Goal: Information Seeking & Learning: Learn about a topic

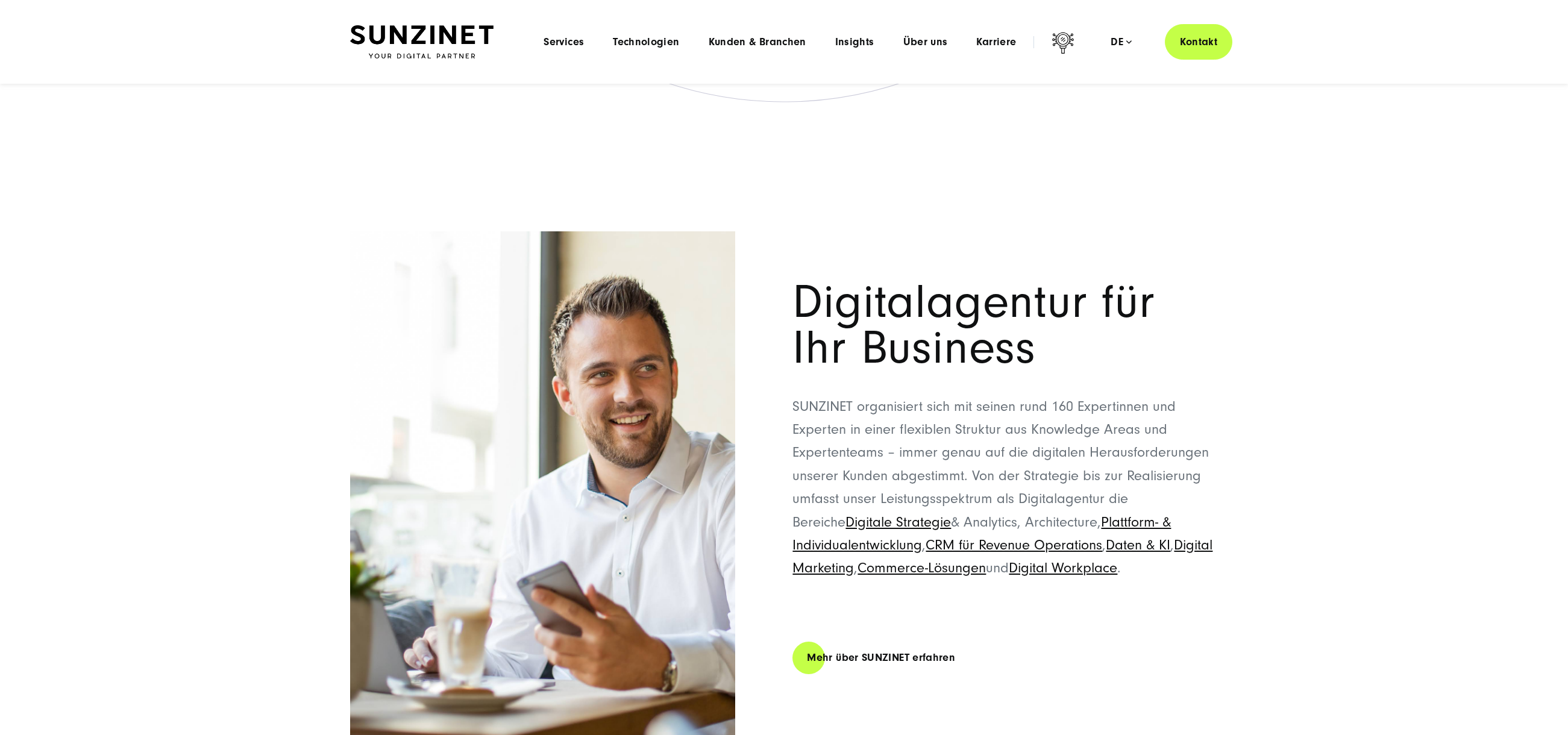
click at [399, 39] on img at bounding box center [422, 42] width 144 height 34
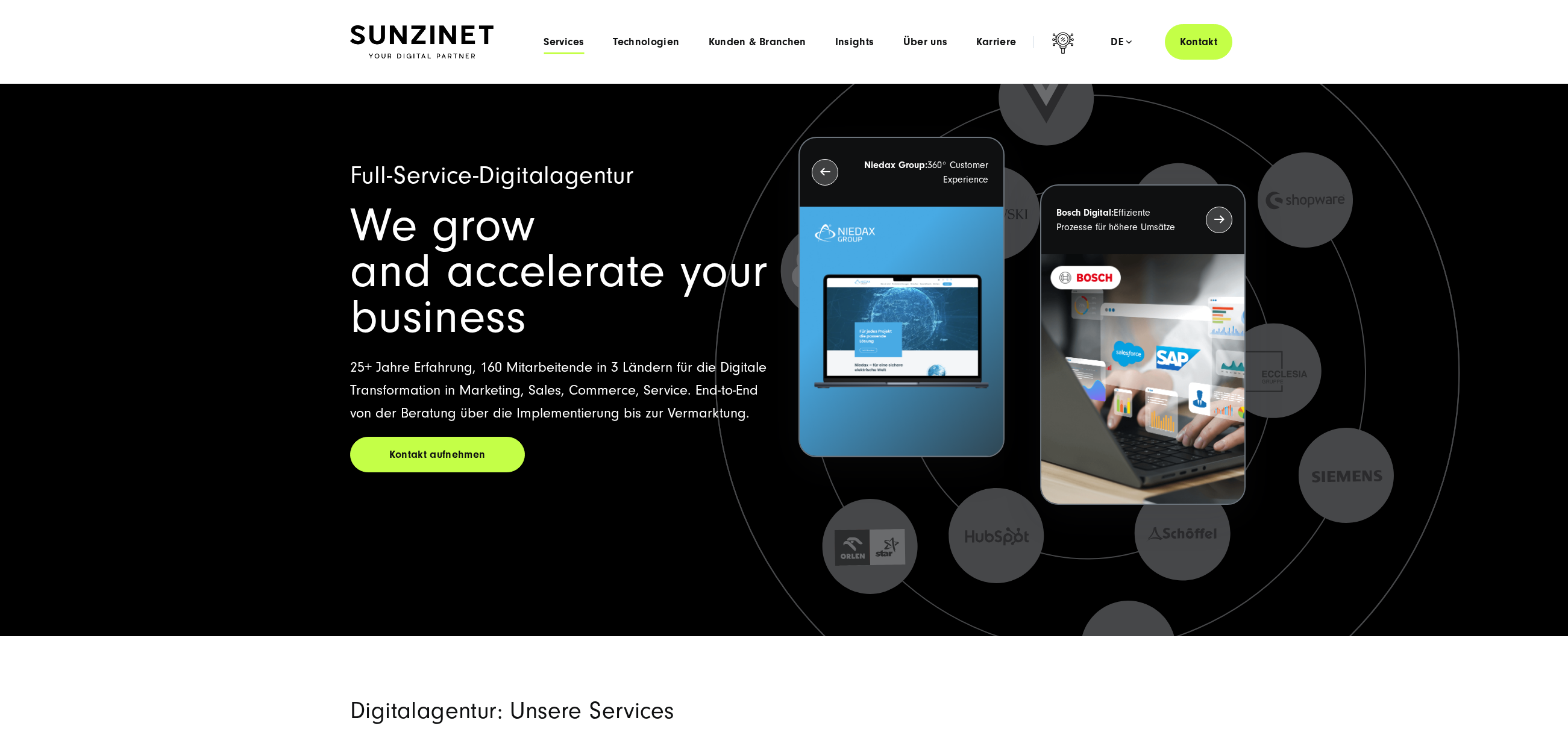
click at [566, 42] on span "Services" at bounding box center [564, 42] width 40 height 12
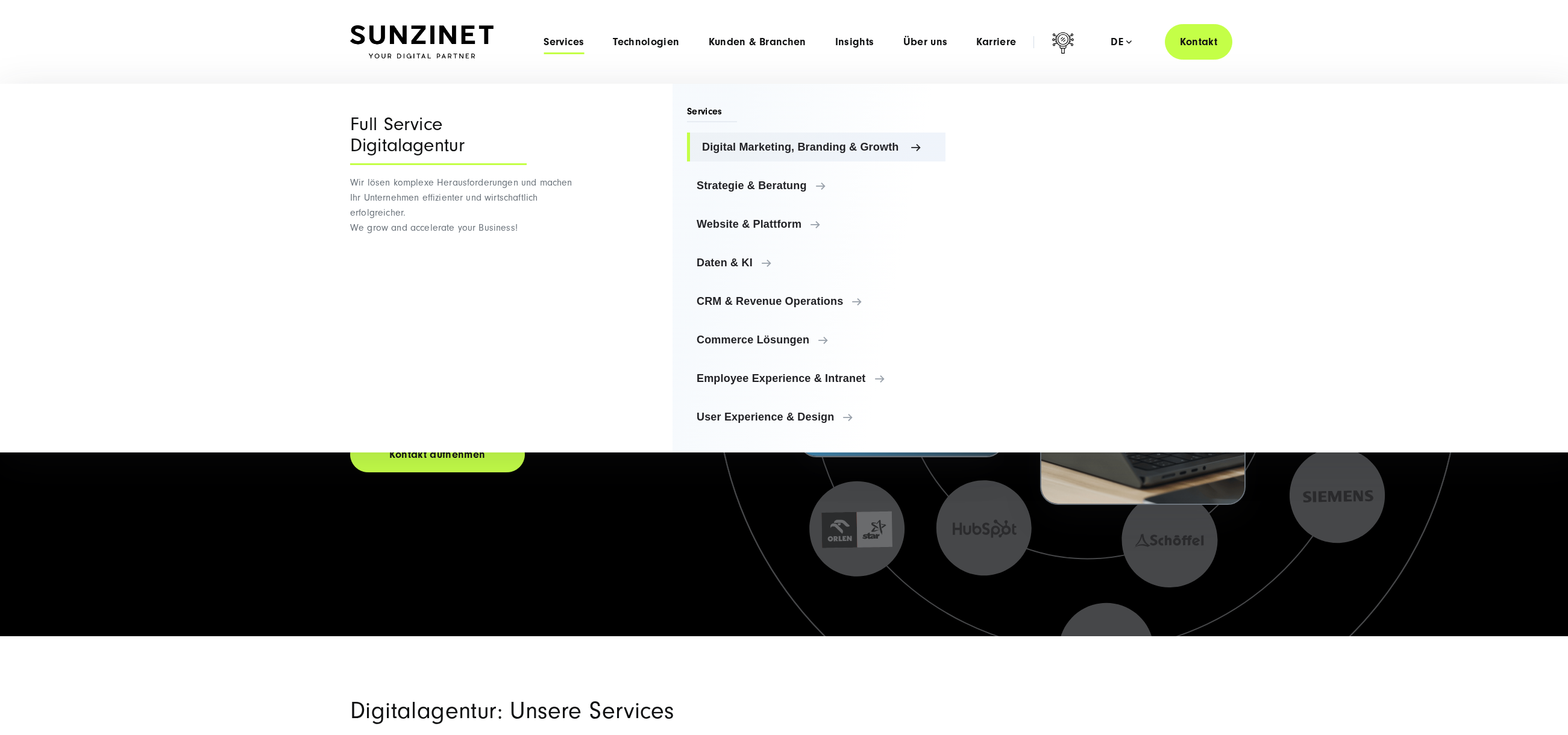
click at [775, 151] on span "Digital Marketing, Branding & Growth" at bounding box center [818, 147] width 234 height 12
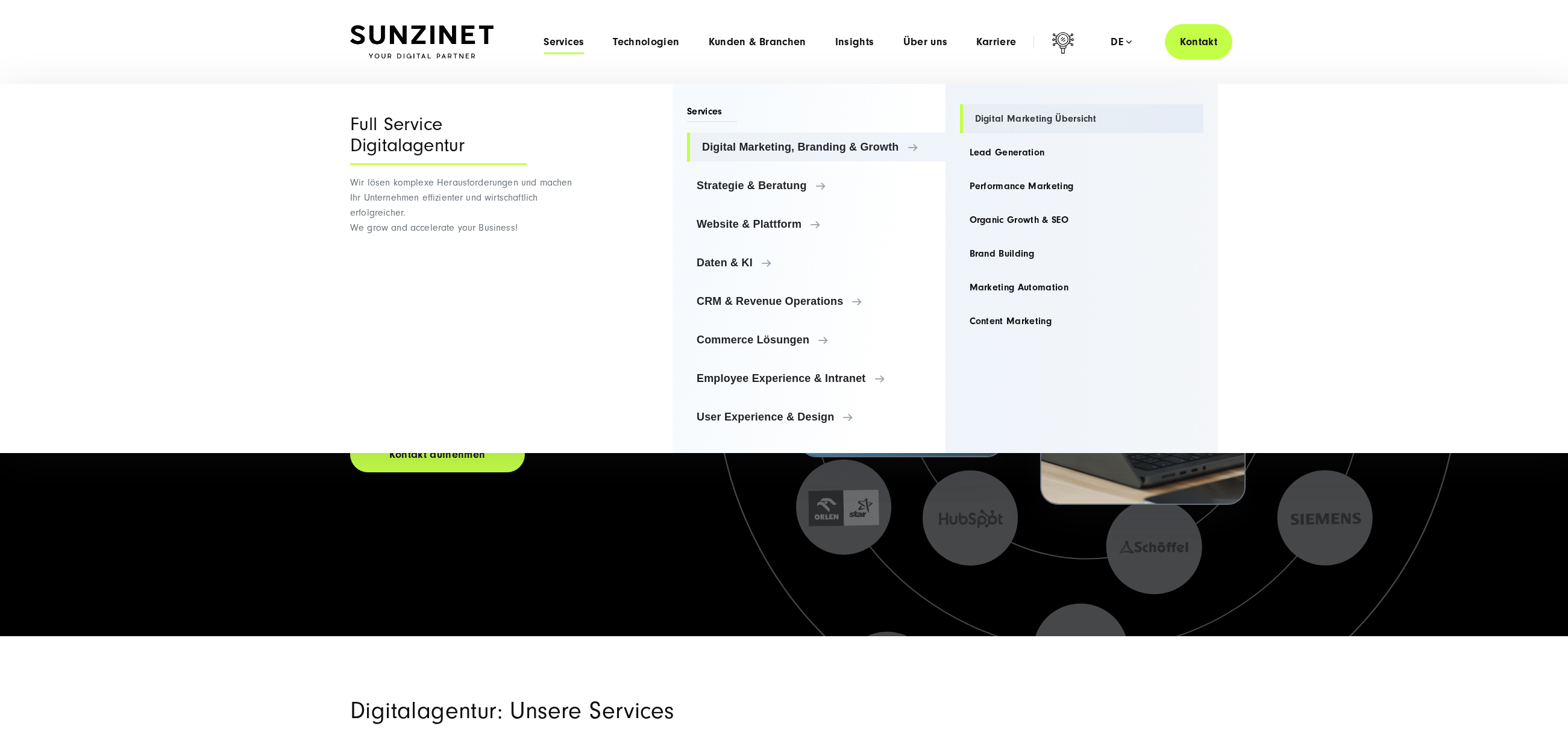
click at [1018, 117] on link "Digital Marketing Übersicht" at bounding box center [1082, 118] width 244 height 29
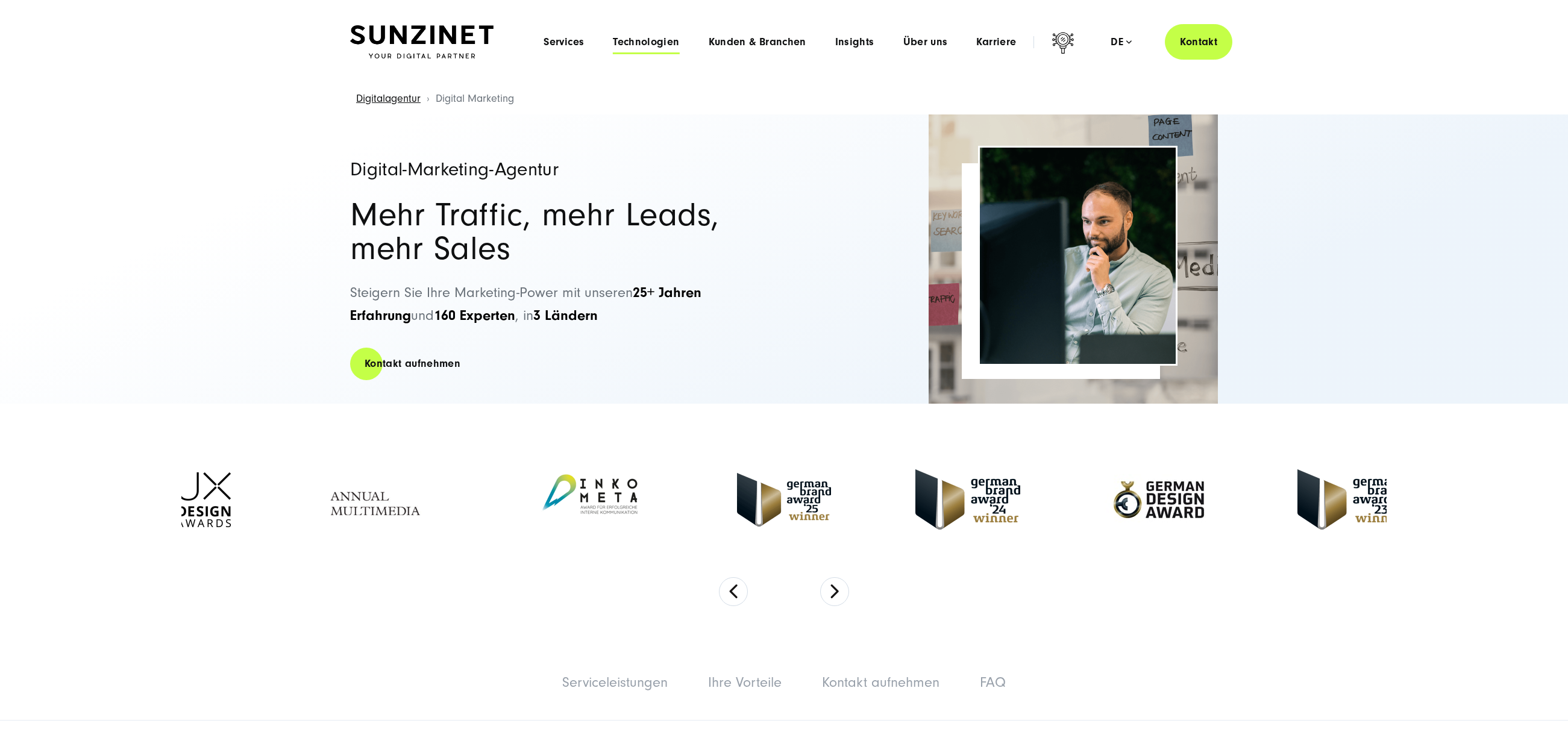
click at [659, 43] on span "Technologien" at bounding box center [646, 42] width 66 height 12
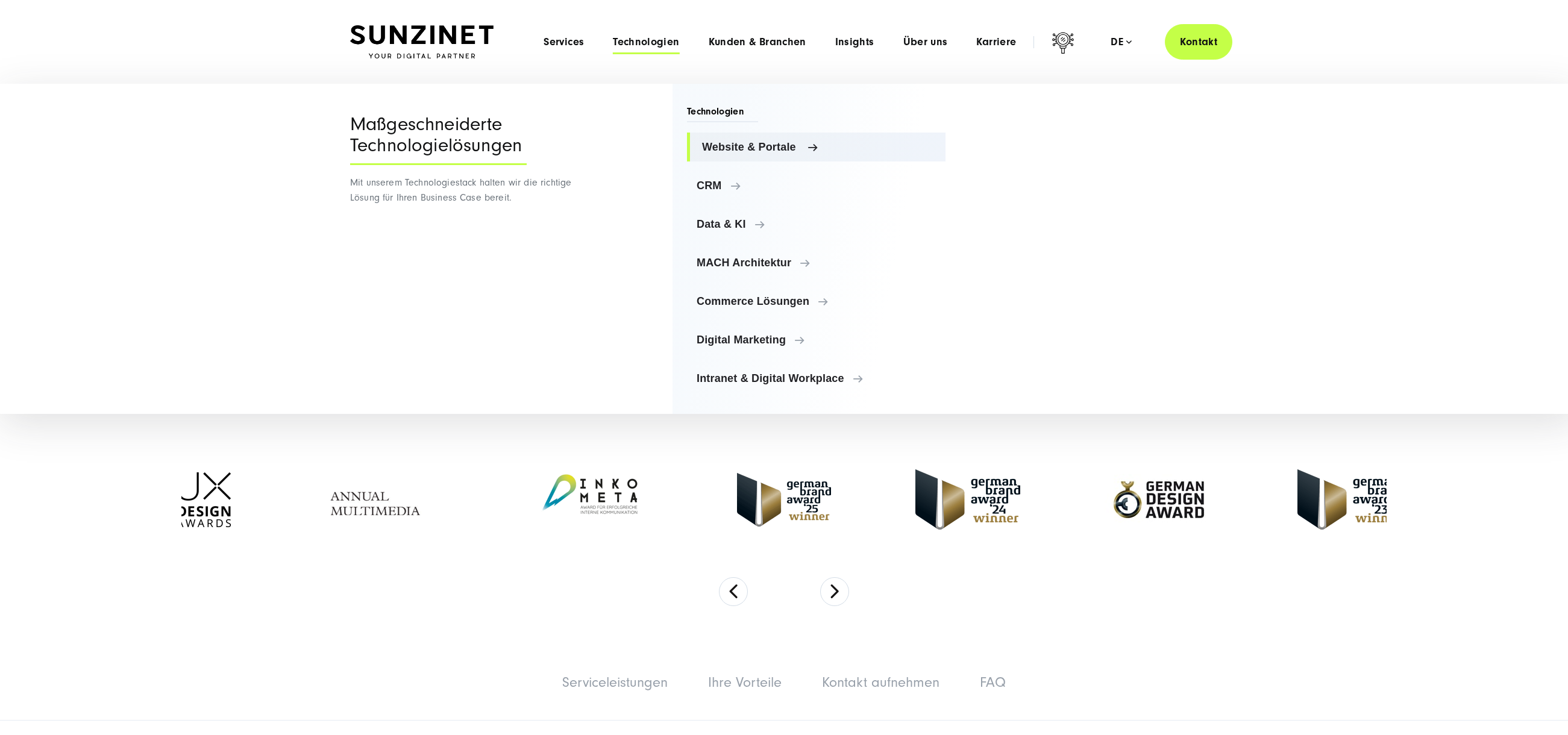
click at [758, 151] on span "Website & Portale" at bounding box center [818, 147] width 234 height 12
click at [726, 102] on div "Technologien Website & Portale Website & Portale TYPO3 Storyblok CRM" at bounding box center [809, 249] width 273 height 330
click at [725, 106] on span "Technologien" at bounding box center [723, 113] width 71 height 18
click at [773, 147] on span "Website & Portale" at bounding box center [818, 147] width 234 height 12
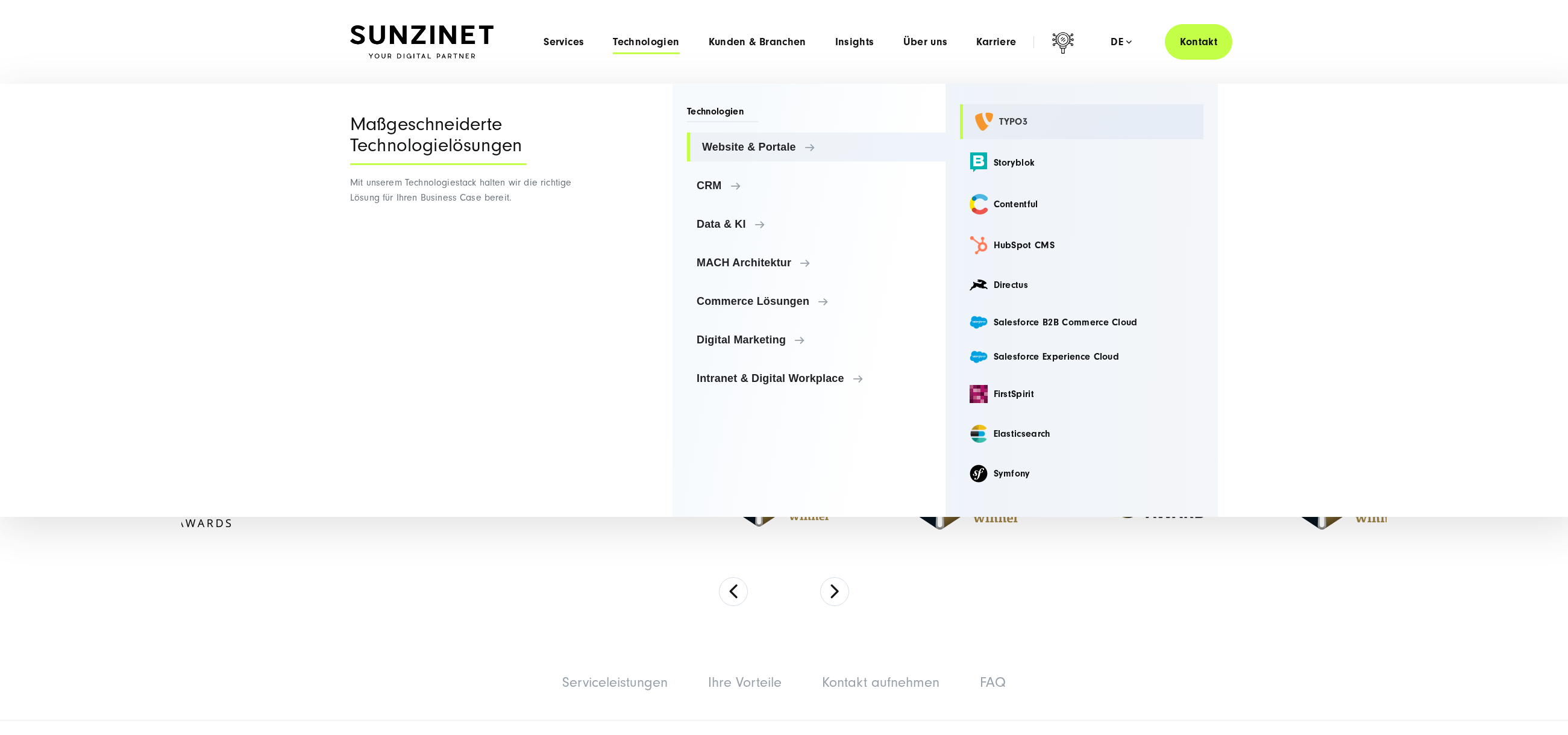
click at [1008, 120] on link "TYPO3" at bounding box center [1082, 121] width 244 height 35
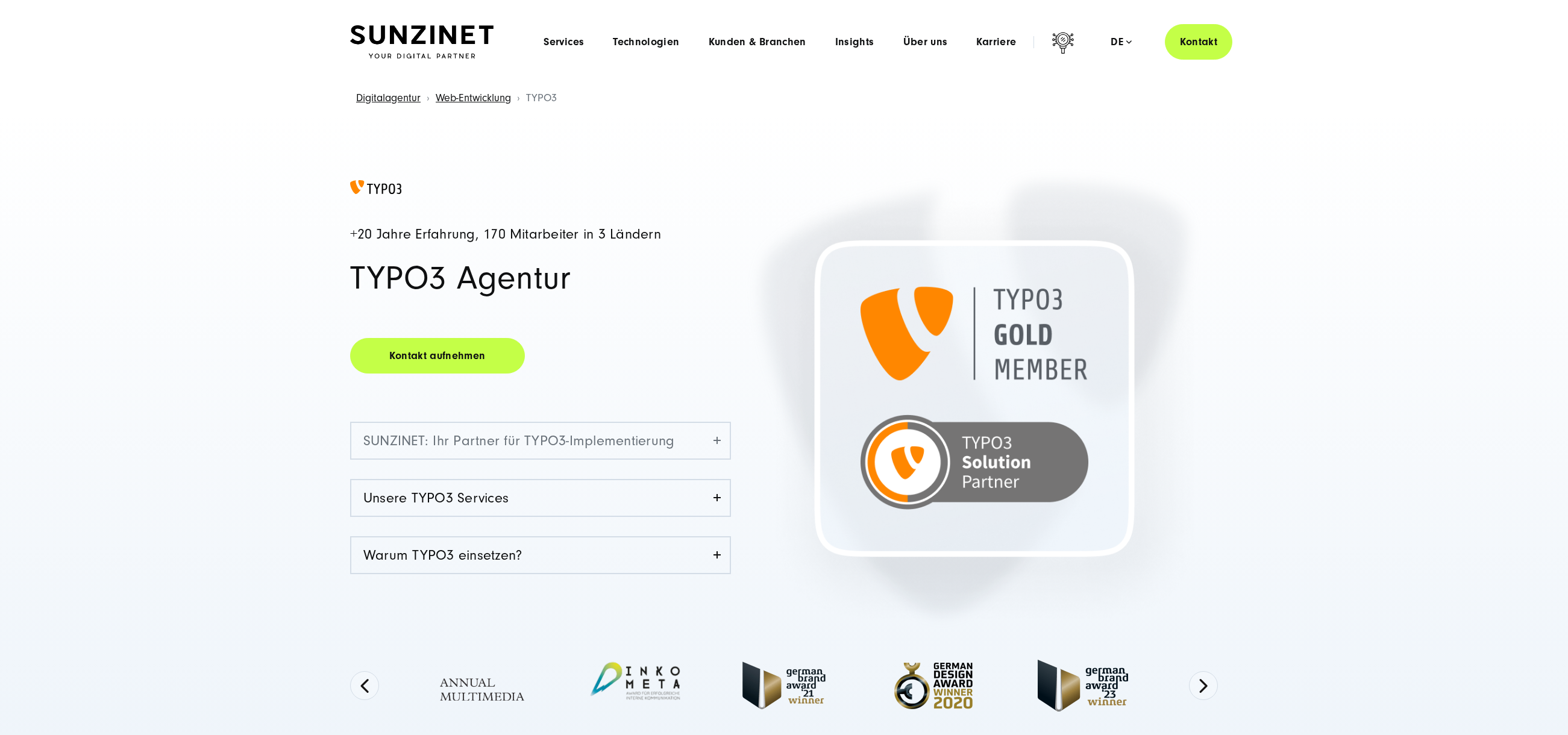
click at [716, 438] on link "SUNZINET: Ihr Partner für TYPO3-Implementierung" at bounding box center [540, 441] width 378 height 36
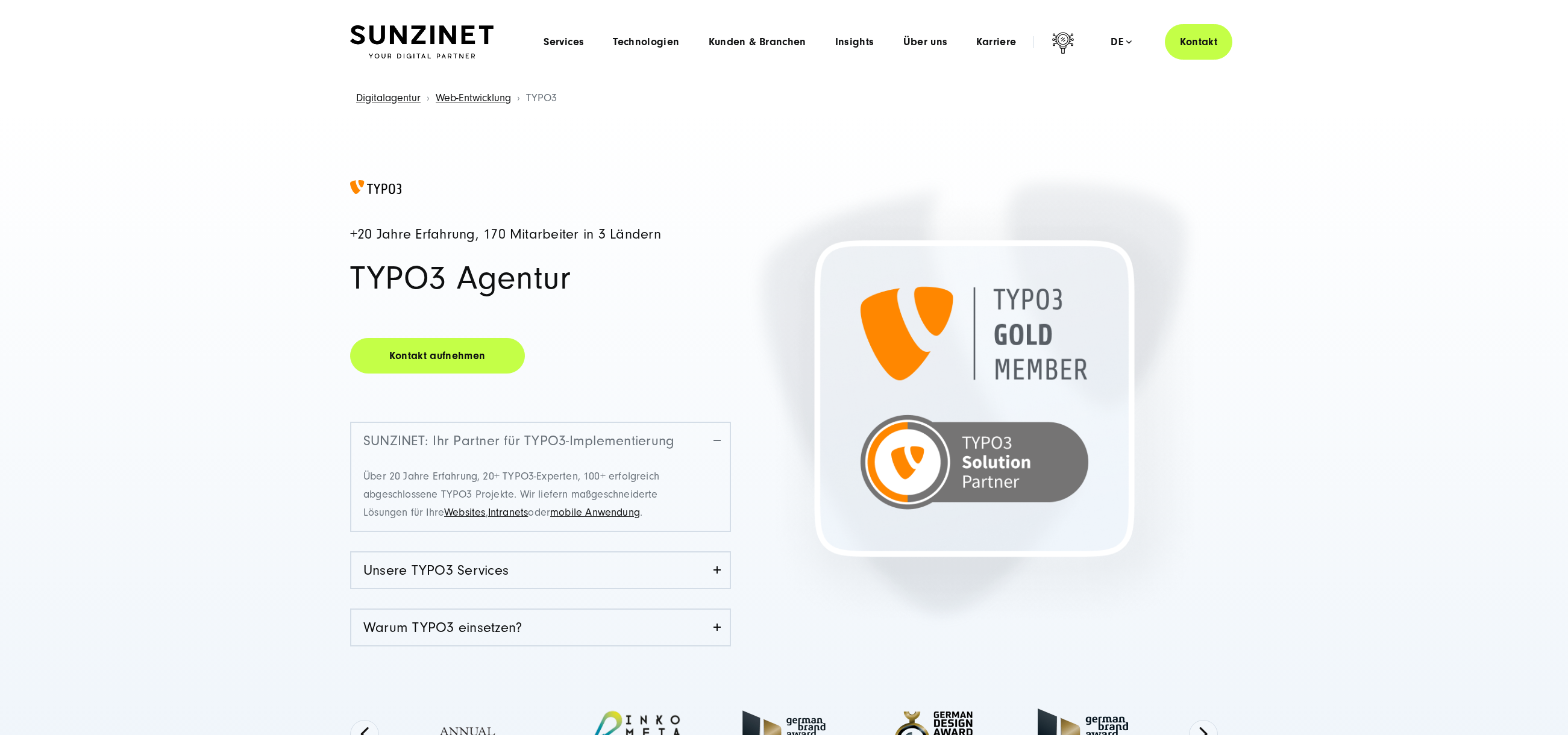
click at [716, 438] on link "SUNZINET: Ihr Partner für TYPO3-Implementierung" at bounding box center [540, 441] width 378 height 36
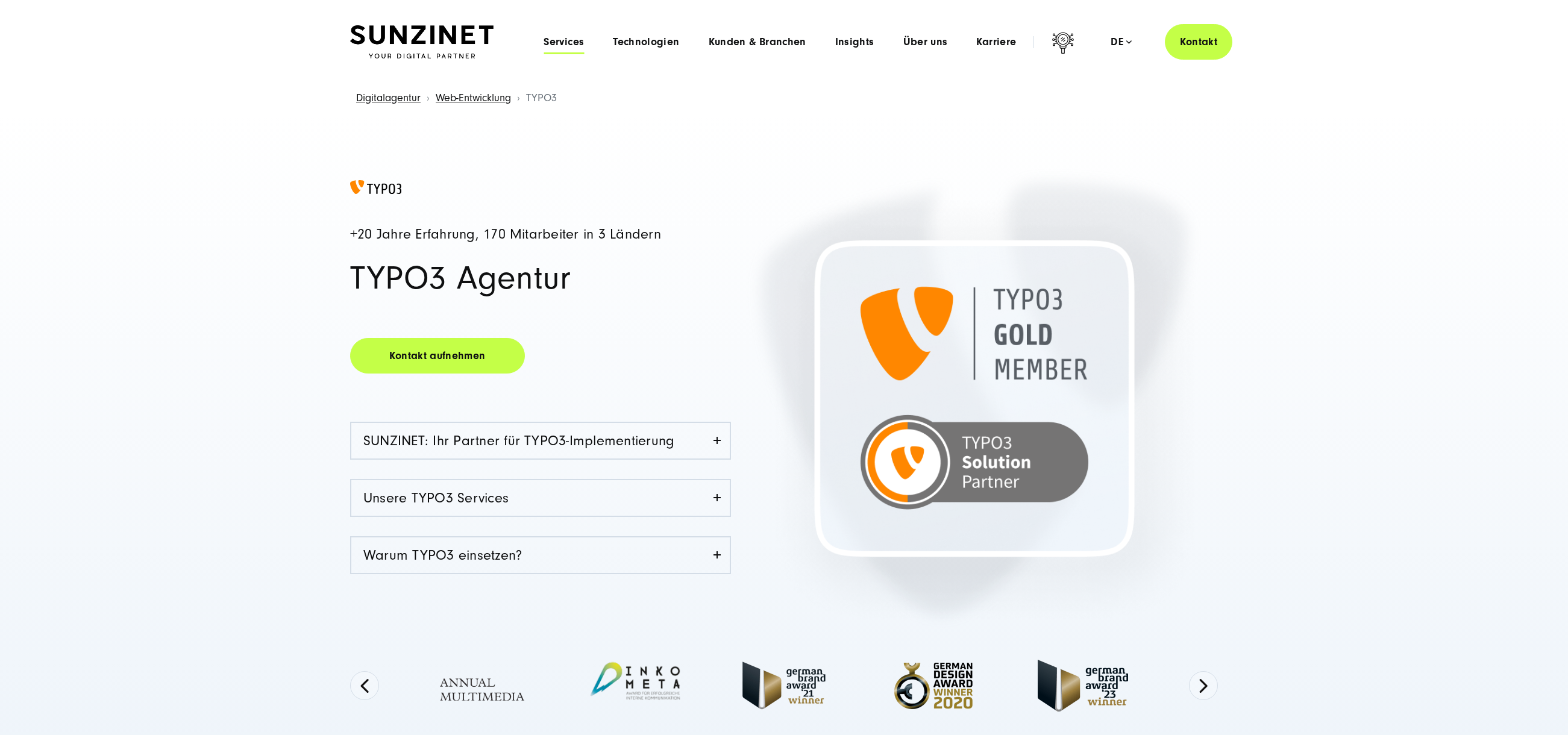
click at [569, 41] on span "Services" at bounding box center [564, 42] width 40 height 12
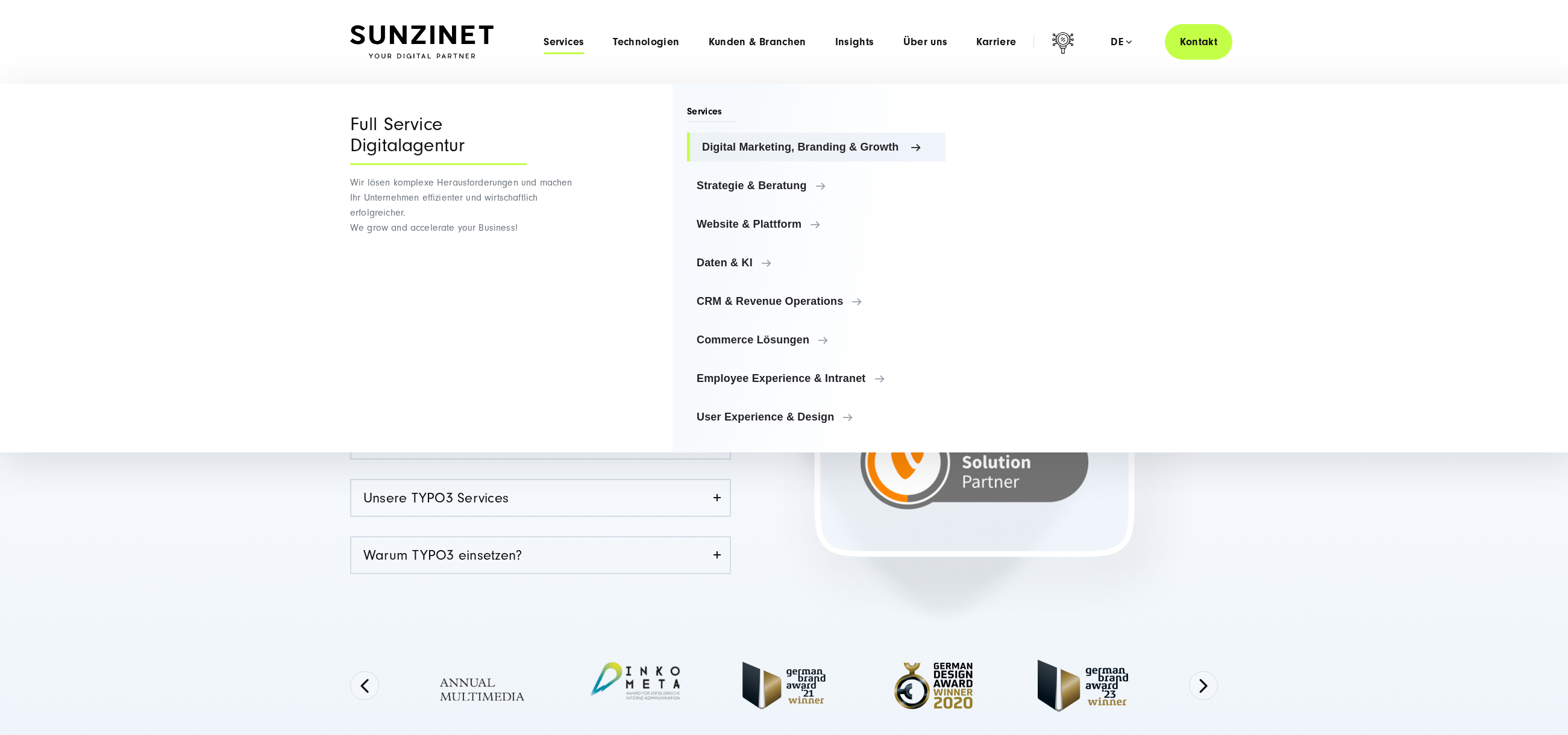
click at [743, 151] on span "Digital Marketing, Branding & Growth" at bounding box center [818, 147] width 234 height 12
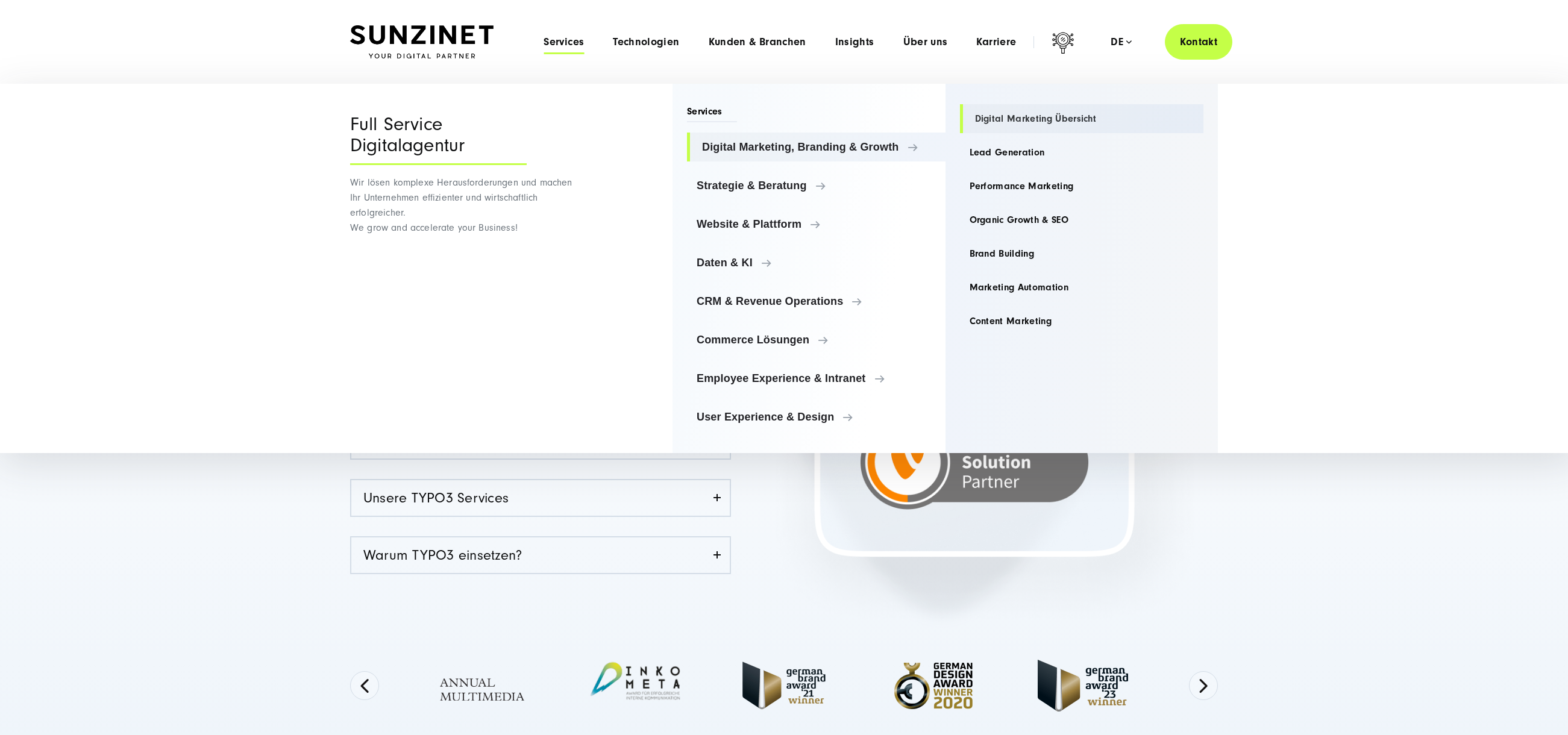
click at [1017, 127] on link "Digital Marketing Übersicht" at bounding box center [1082, 118] width 244 height 29
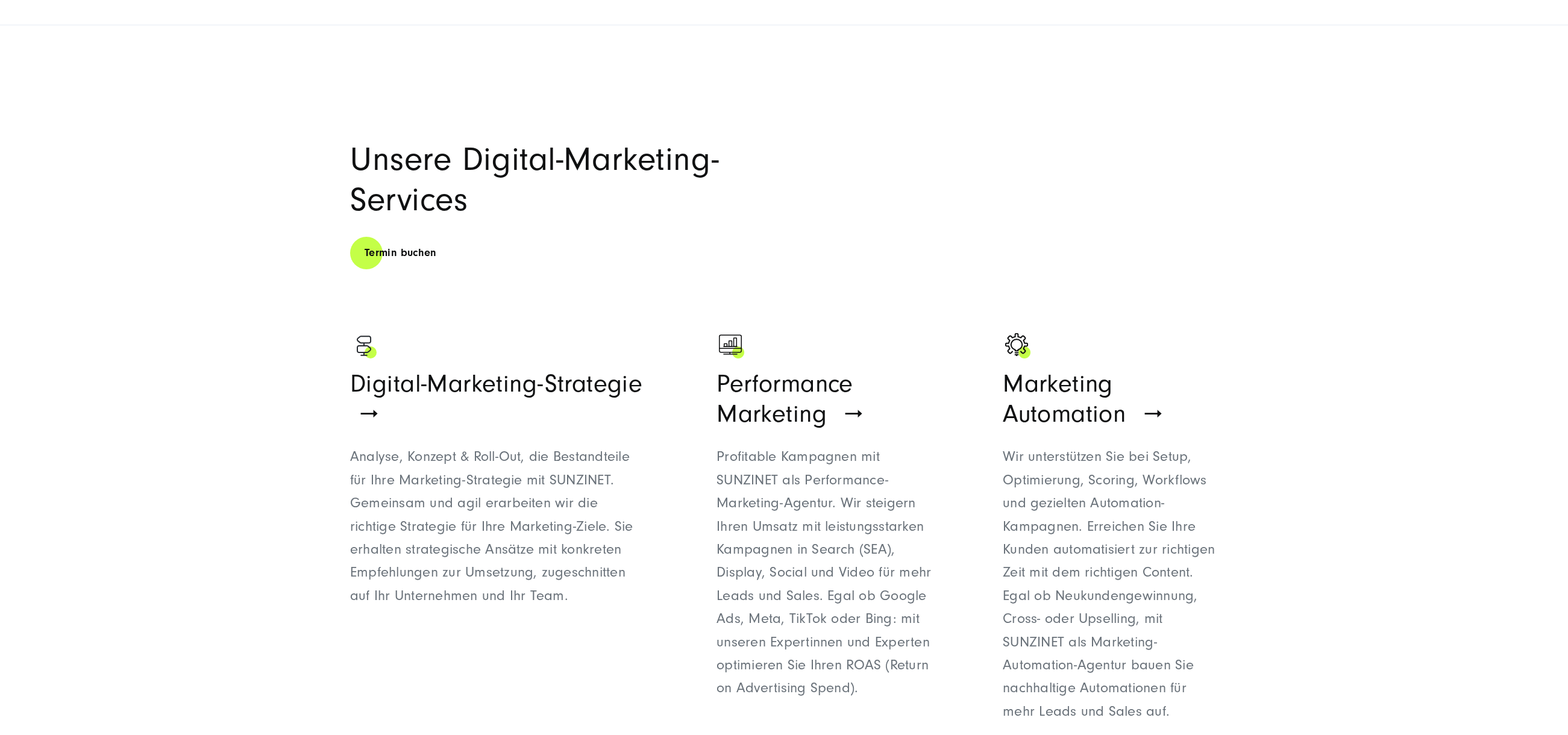
scroll to position [802, 0]
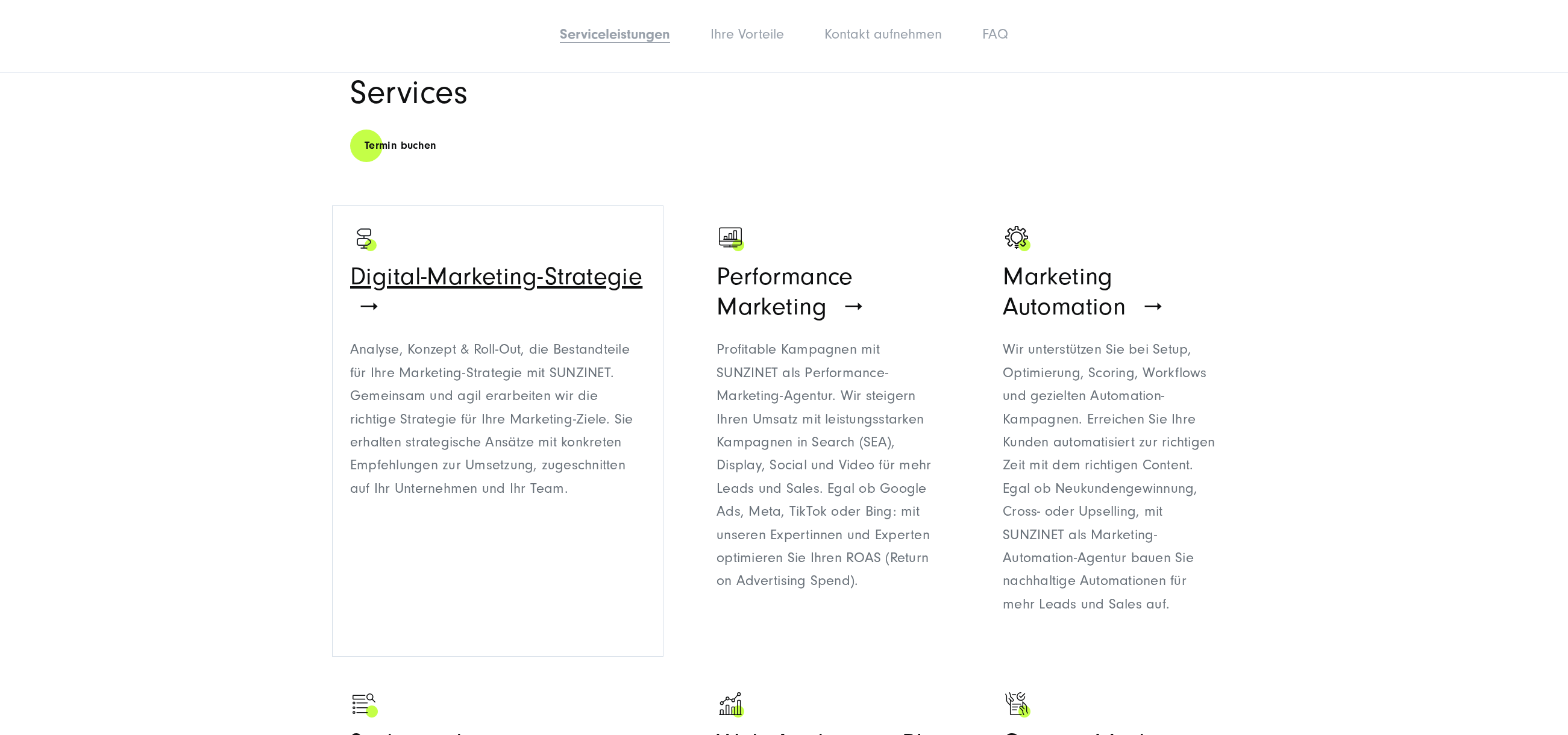
click at [415, 282] on span "Digital-Marketing-Strategie" at bounding box center [496, 276] width 292 height 29
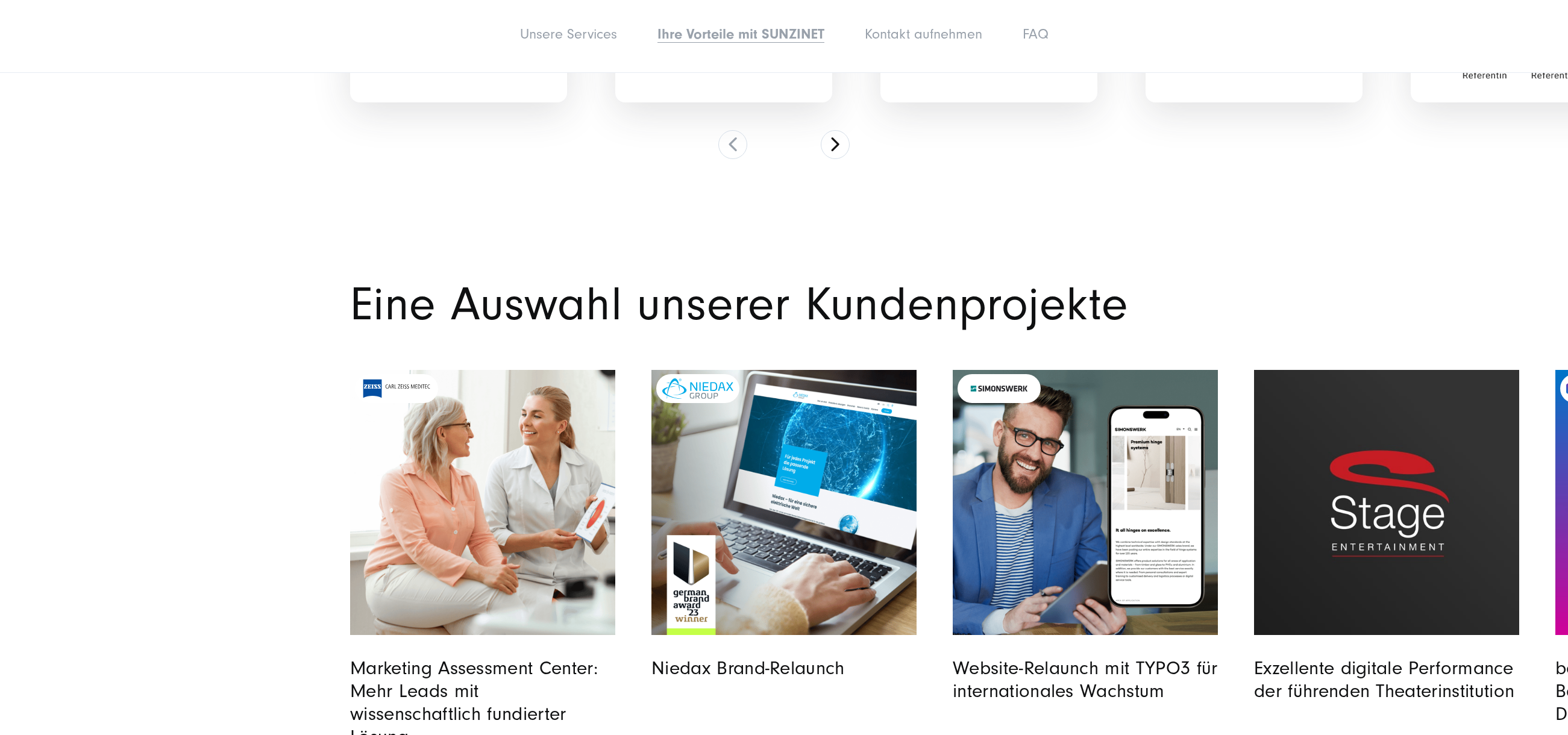
scroll to position [5573, 0]
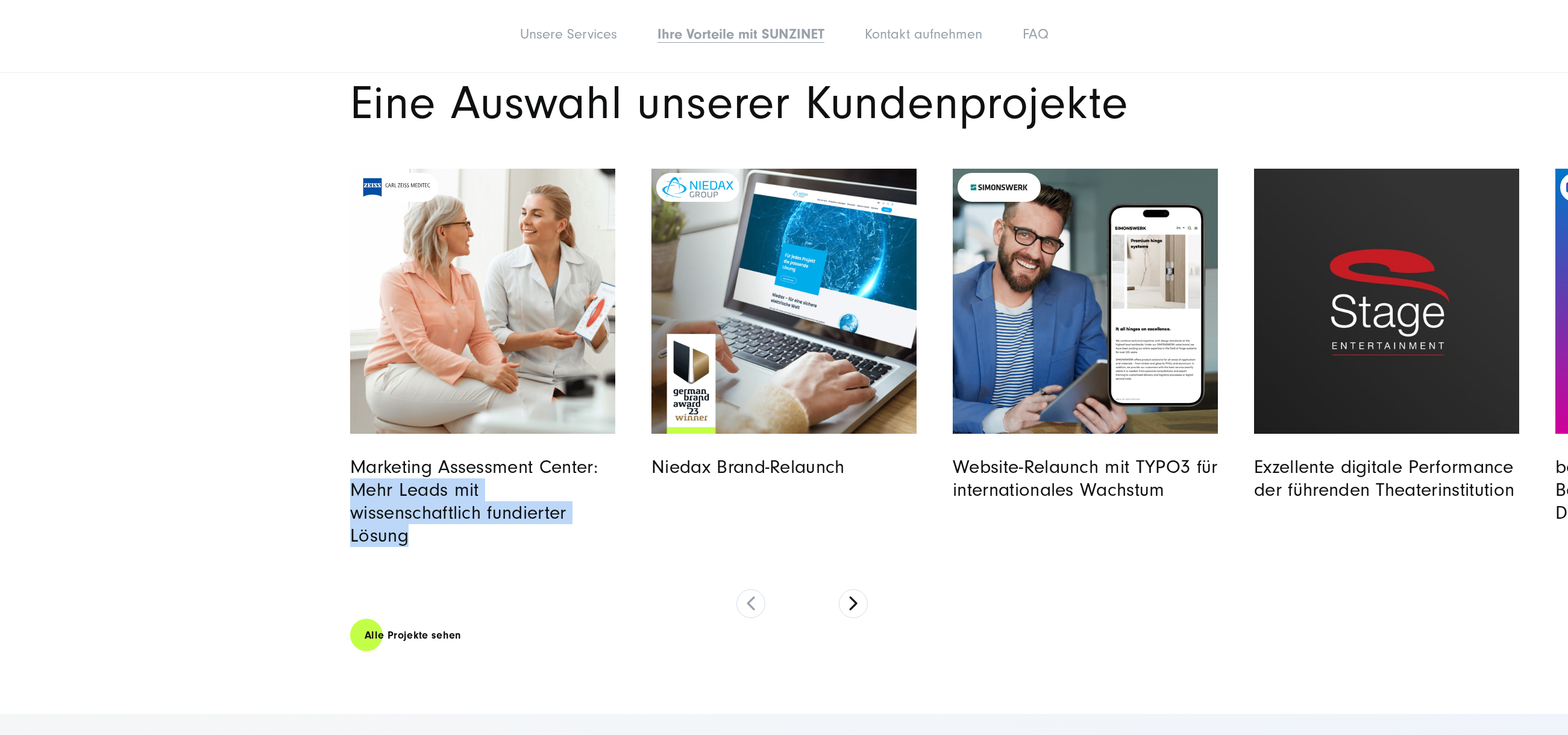
drag, startPoint x: 459, startPoint y: 517, endPoint x: 348, endPoint y: 470, distance: 120.5
click at [348, 470] on div "Eine Auswahl unserer Kundenprojekte" at bounding box center [784, 367] width 916 height 572
copy link "Mehr Leads mit wissenschaftlich fundierter Lösung"
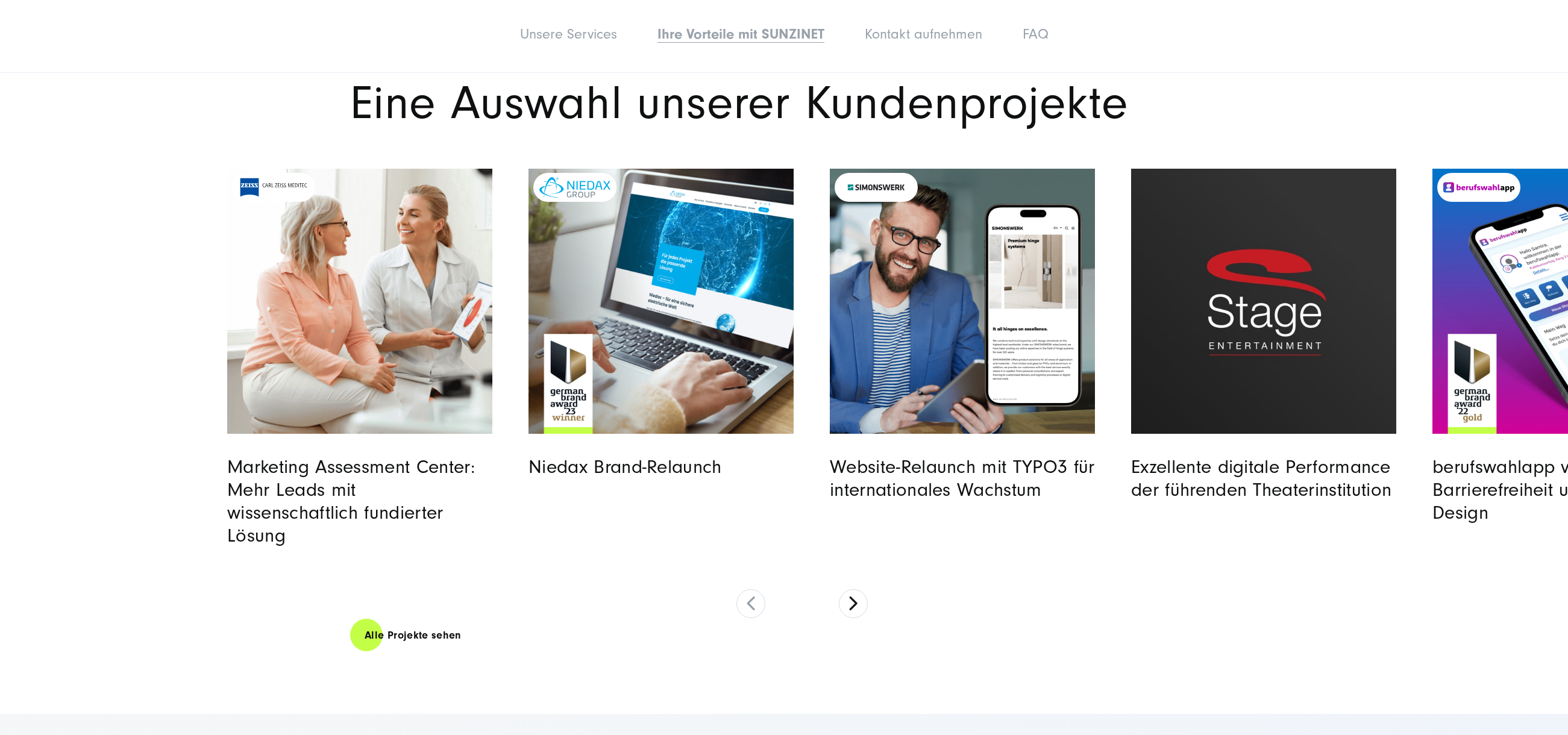
drag, startPoint x: 1240, startPoint y: 441, endPoint x: 1104, endPoint y: 432, distance: 136.3
click at [1102, 432] on div "Website-Relaunch mit TYPO3 für internationales Wachstum" at bounding box center [980, 335] width 301 height 333
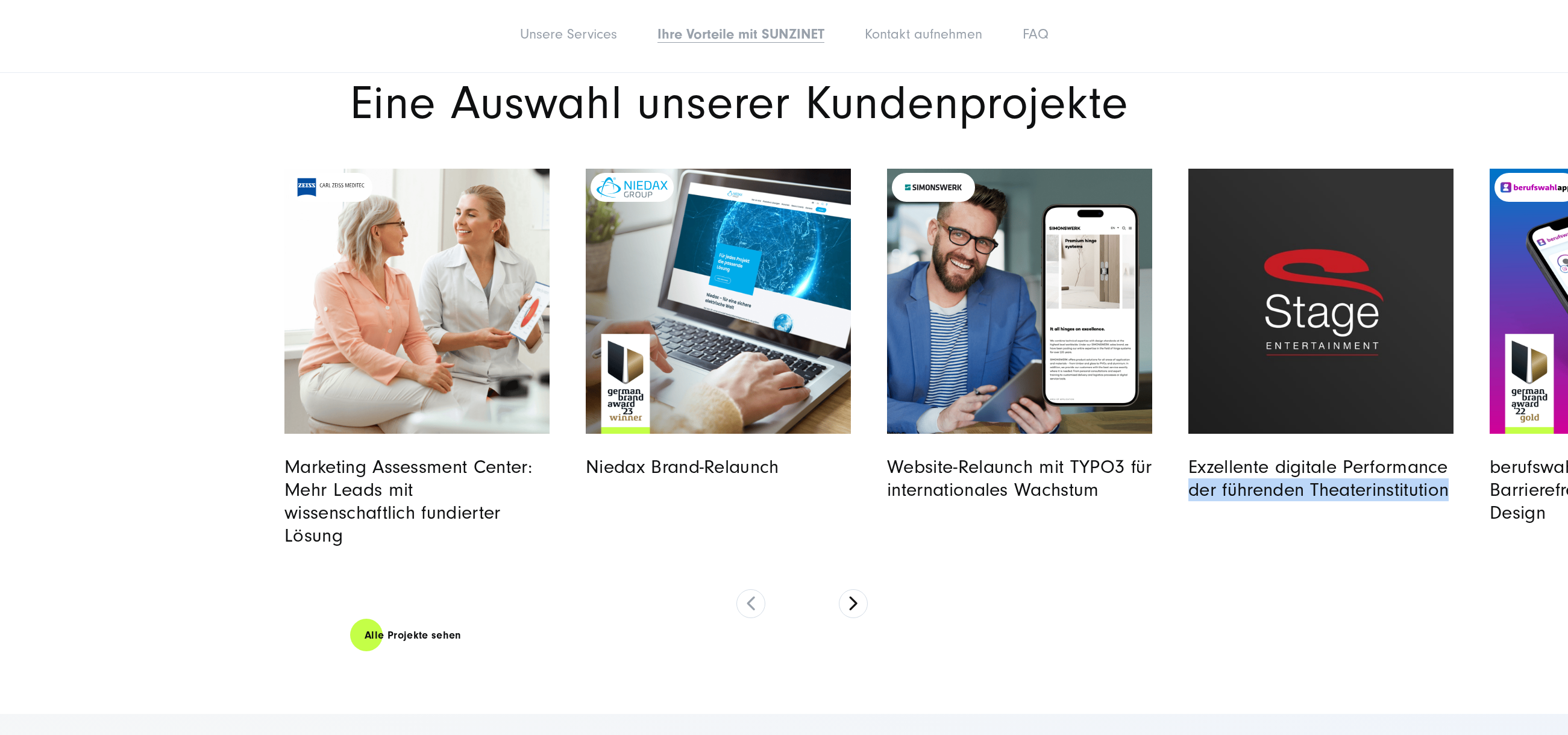
drag, startPoint x: 1533, startPoint y: 467, endPoint x: 1468, endPoint y: 448, distance: 67.7
click at [1468, 448] on div "Exzellente digitale Performance der führenden Theaterinstitution" at bounding box center [1339, 335] width 301 height 333
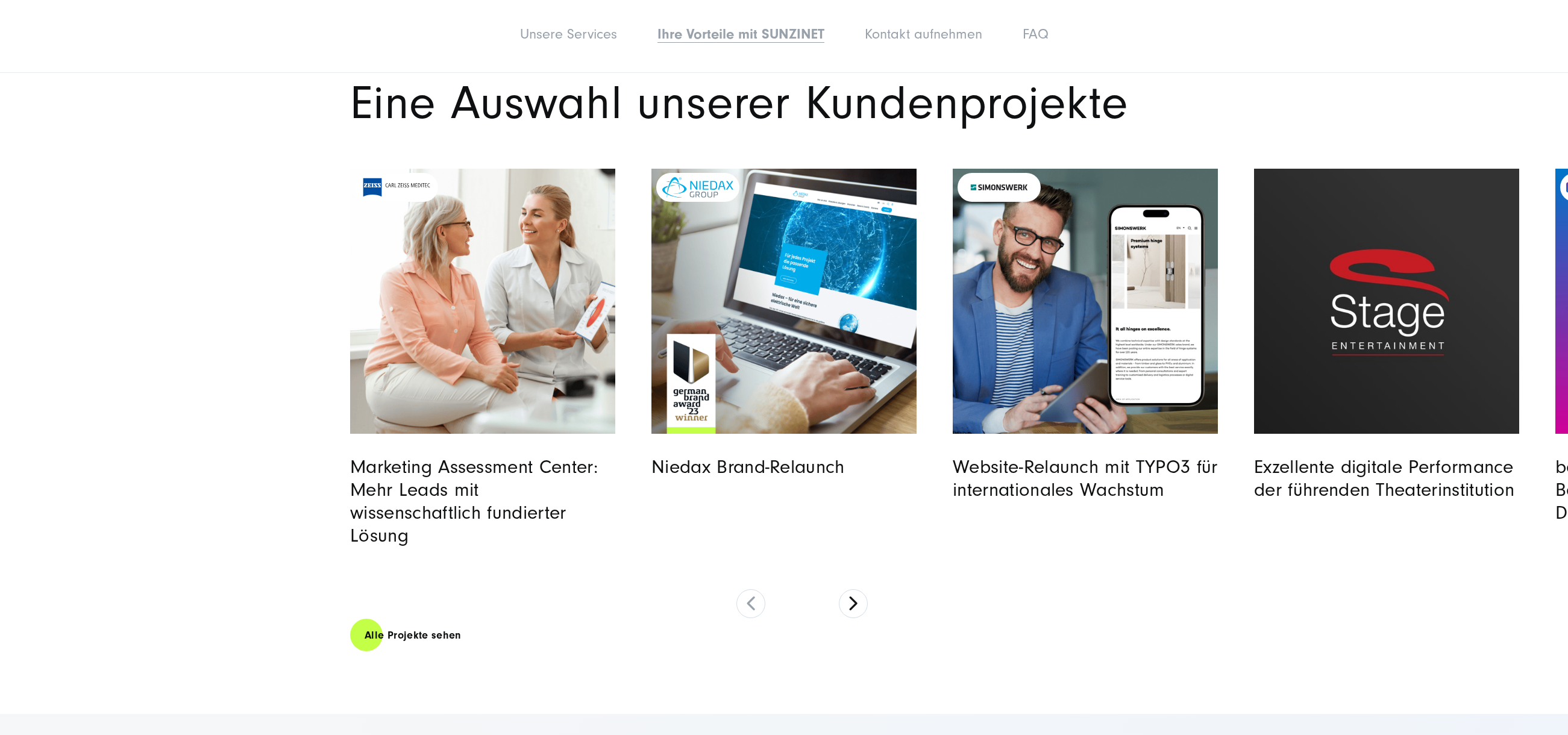
click at [1258, 422] on div "Exzellente digitale Performance der führenden Theaterinstitution" at bounding box center [1386, 335] width 265 height 333
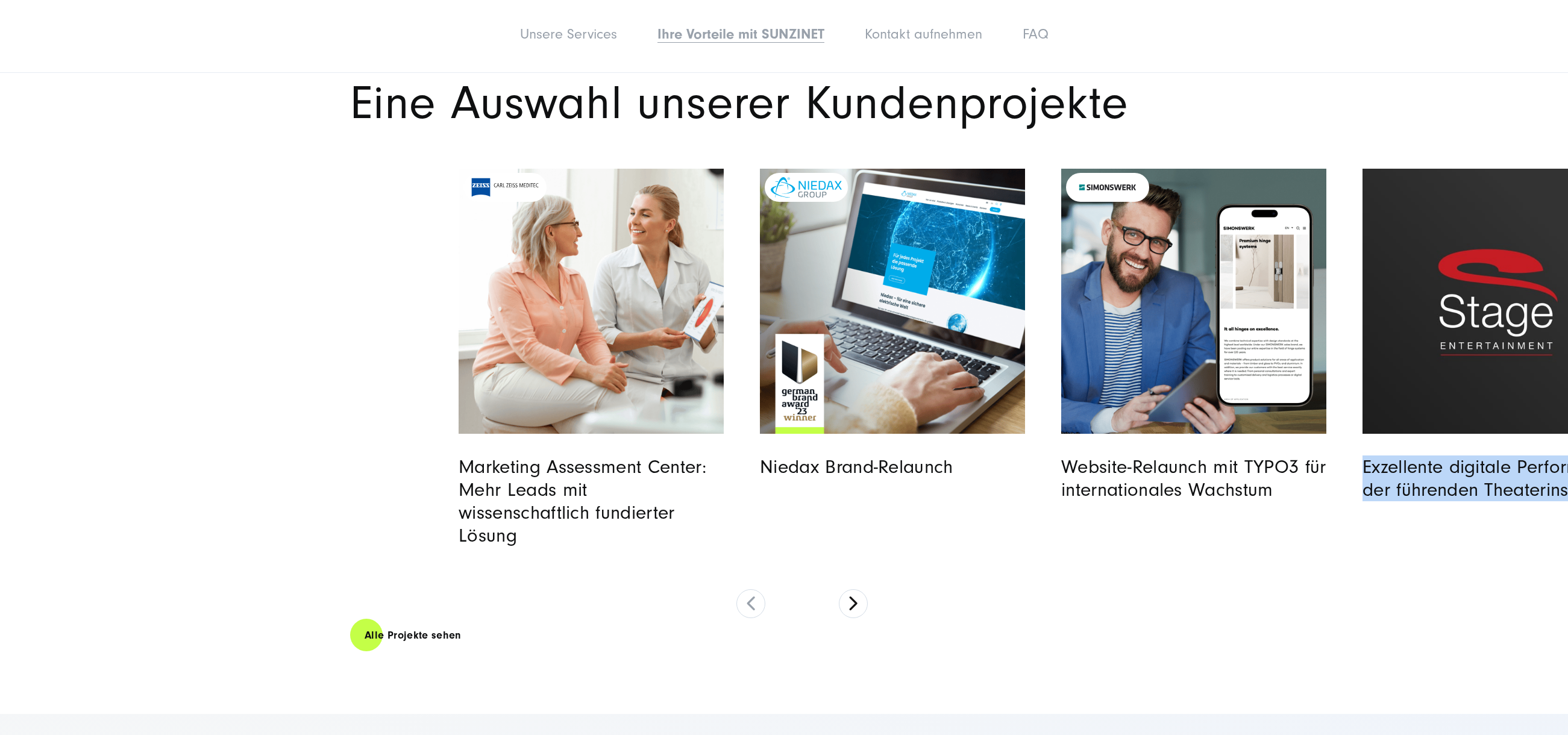
drag, startPoint x: 1262, startPoint y: 425, endPoint x: 1567, endPoint y: 523, distance: 320.4
click at [1567, 523] on div "Marketing Assessment Center: Mehr Leads mit wissenschaftlich fundierter Lösung …" at bounding box center [1211, 358] width 1506 height 378
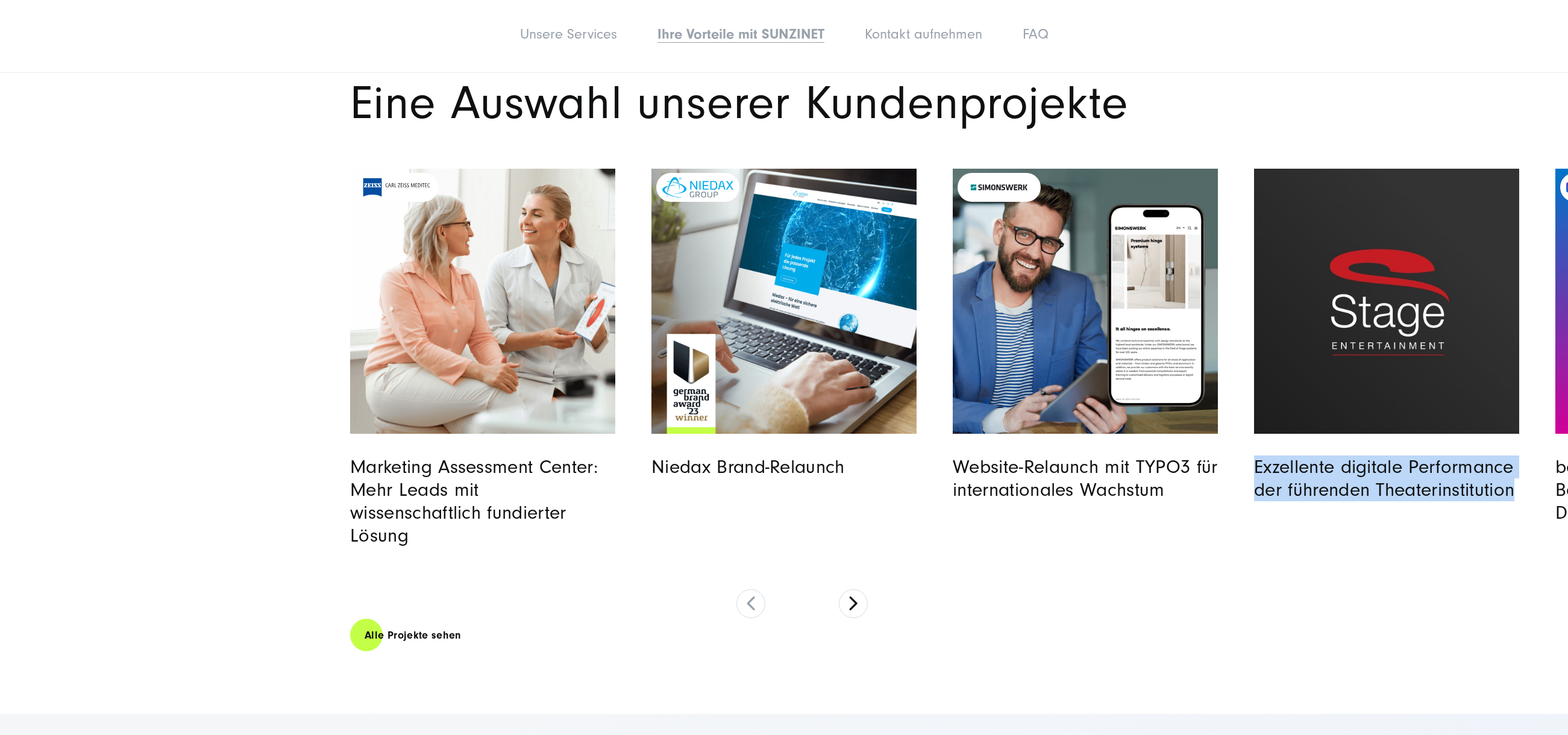
copy link "Exzellente digitale Performance der führenden Theaterinstitution"
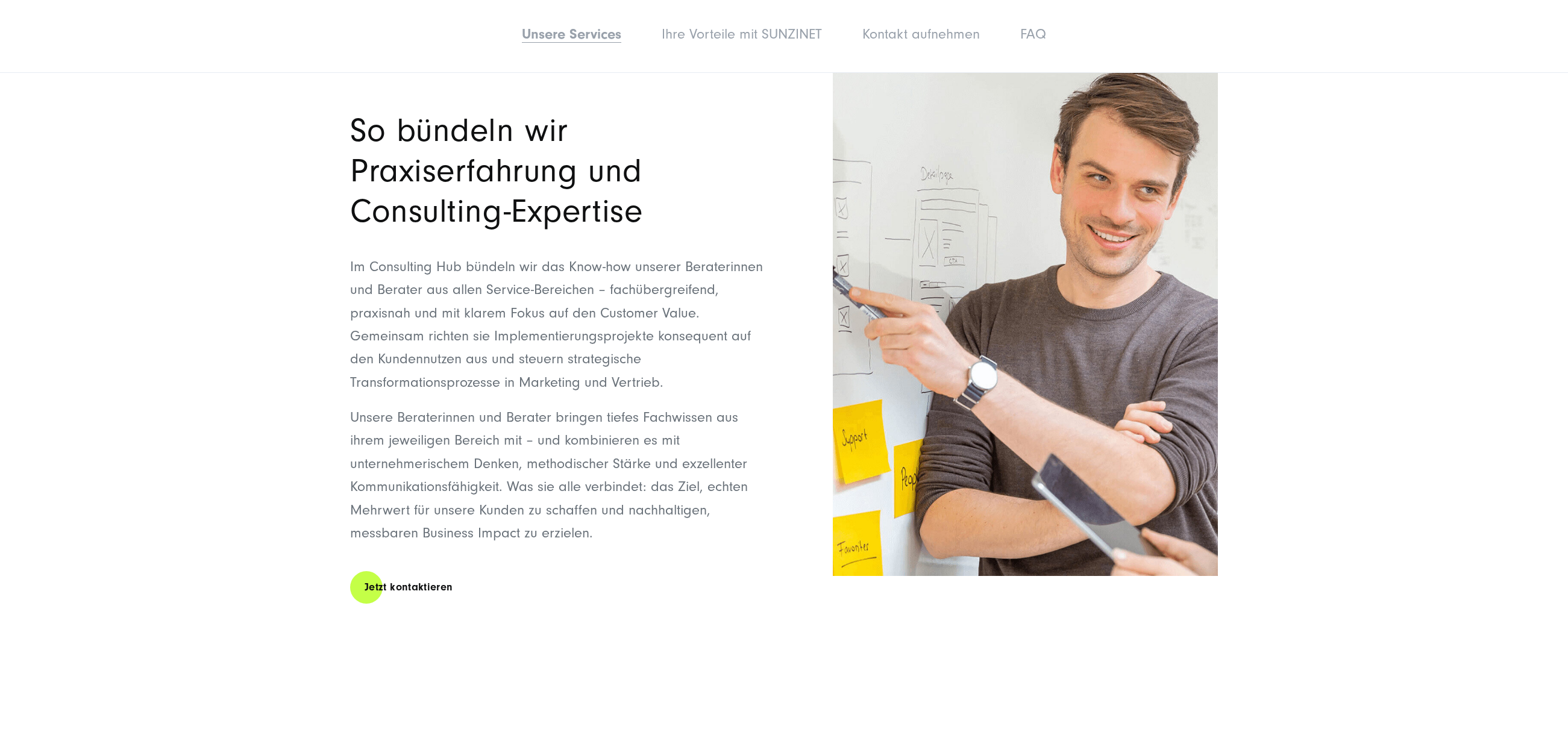
scroll to position [3050, 0]
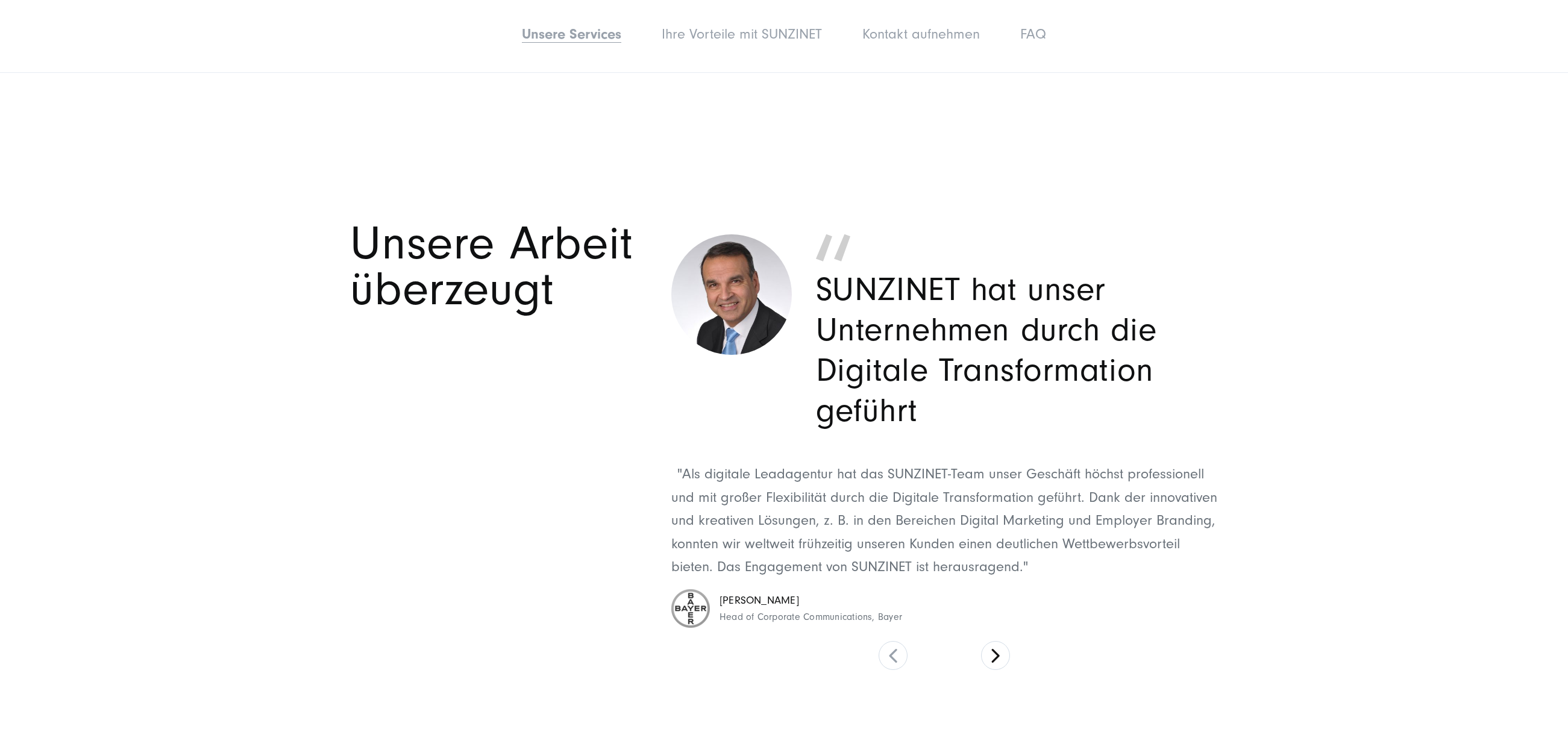
drag, startPoint x: 1191, startPoint y: 346, endPoint x: 1185, endPoint y: 350, distance: 7.2
click at [1189, 347] on p "SUNZINET hat unser Unternehmen durch die Digitale Transformation geführt" at bounding box center [1017, 350] width 402 height 161
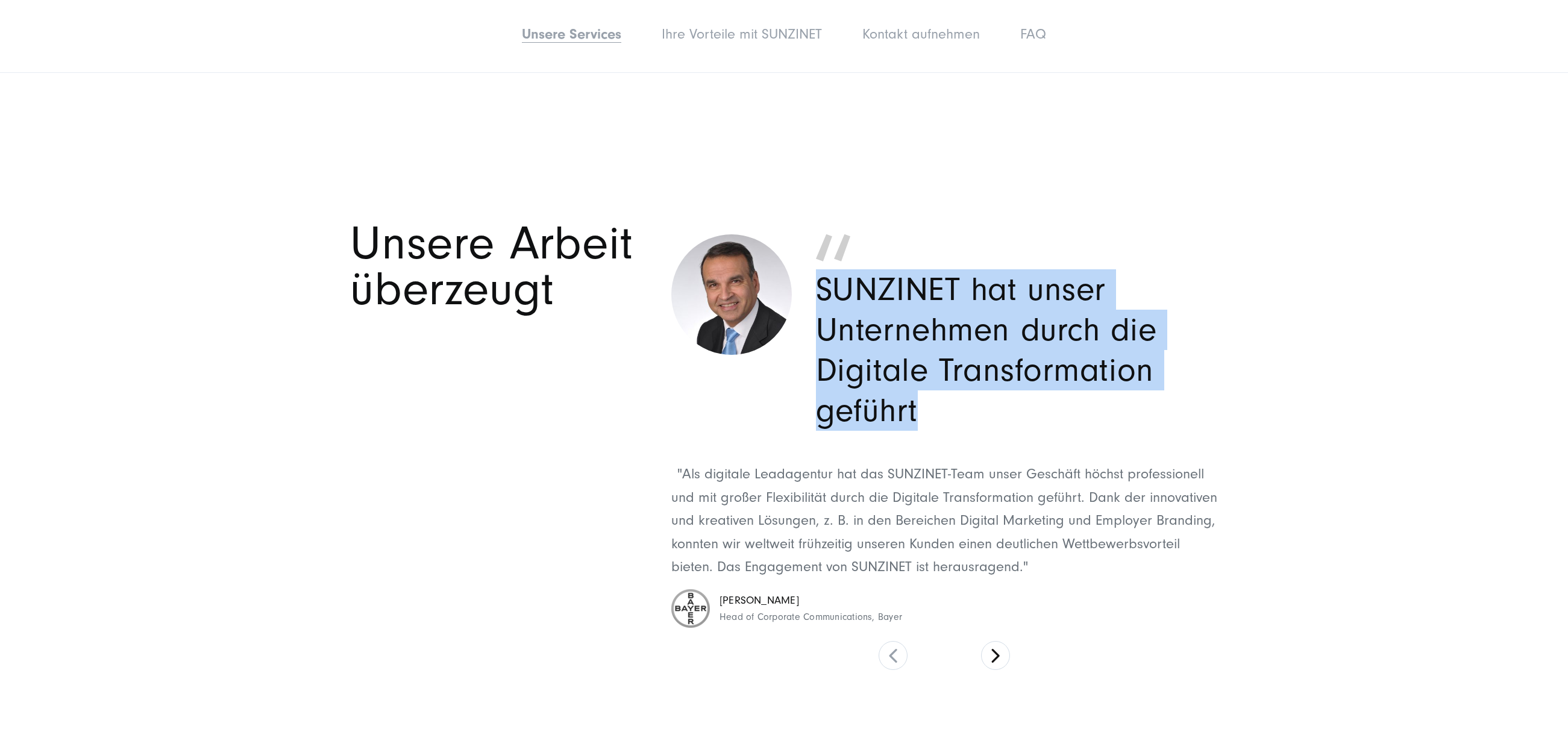
drag, startPoint x: 938, startPoint y: 385, endPoint x: 820, endPoint y: 270, distance: 164.8
click at [821, 270] on p "SUNZINET hat unser Unternehmen durch die Digitale Transformation geführt" at bounding box center [1017, 350] width 402 height 161
copy p "SUNZINET hat unser Unternehmen durch die Digitale Transformation geführt"
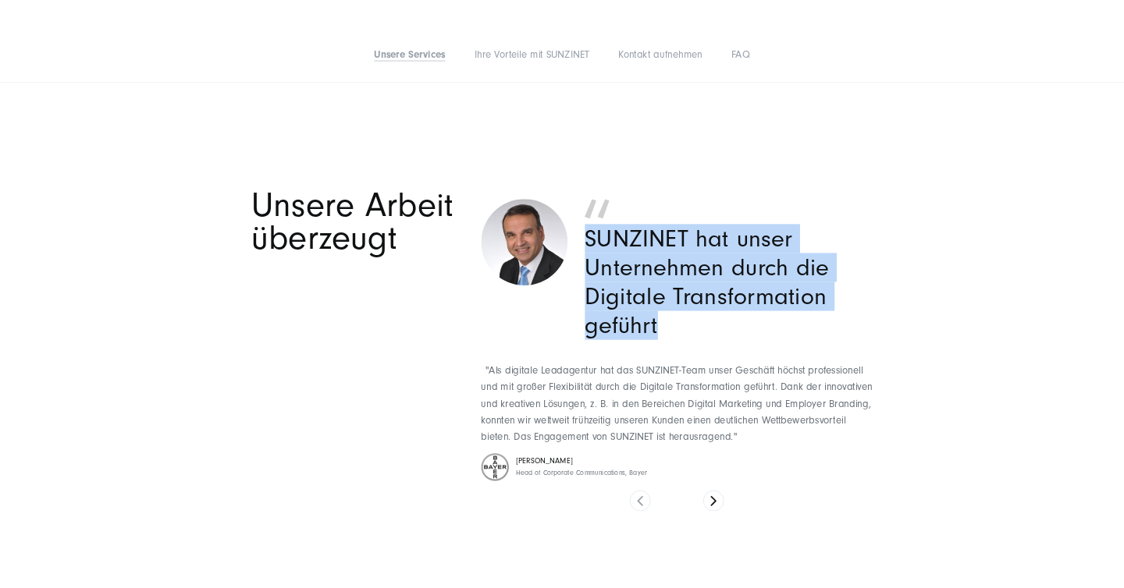
scroll to position [4019, 0]
